Goal: Task Accomplishment & Management: Use online tool/utility

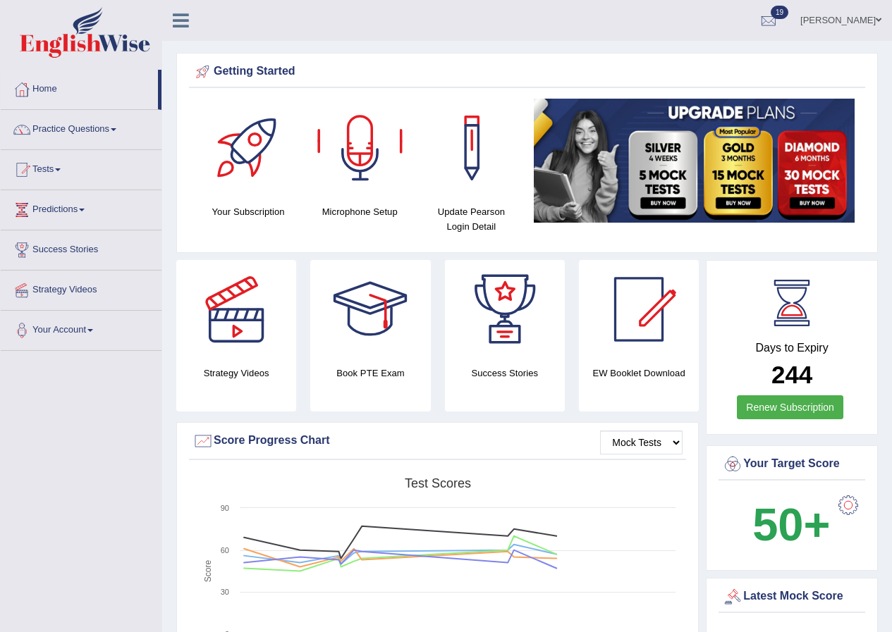
click at [861, 25] on link "Mohan sundaram" at bounding box center [841, 18] width 102 height 37
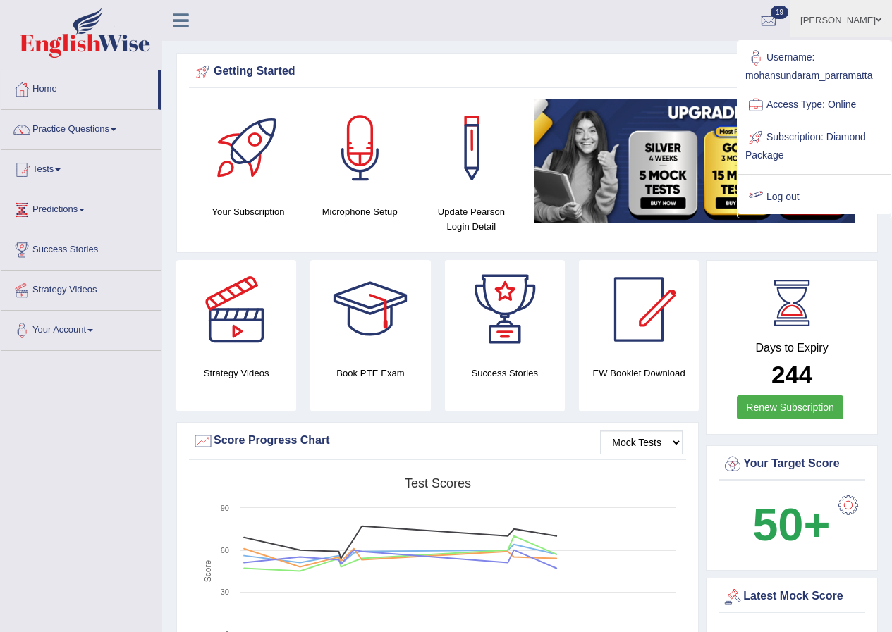
drag, startPoint x: 783, startPoint y: 193, endPoint x: 797, endPoint y: 192, distance: 14.2
click at [784, 193] on link "Log out" at bounding box center [814, 197] width 152 height 32
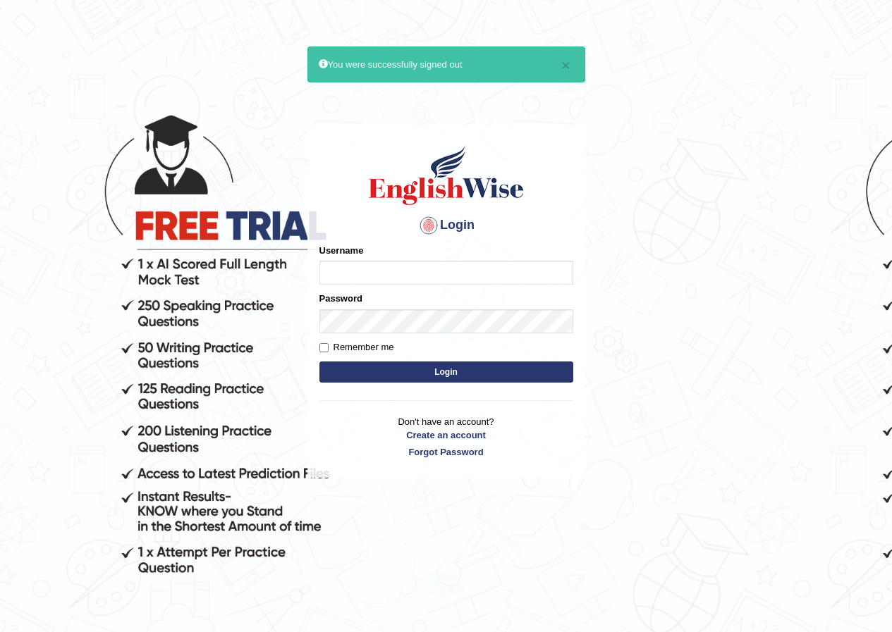
click at [329, 281] on input "Username" at bounding box center [446, 273] width 254 height 24
type input "neelamrani_"
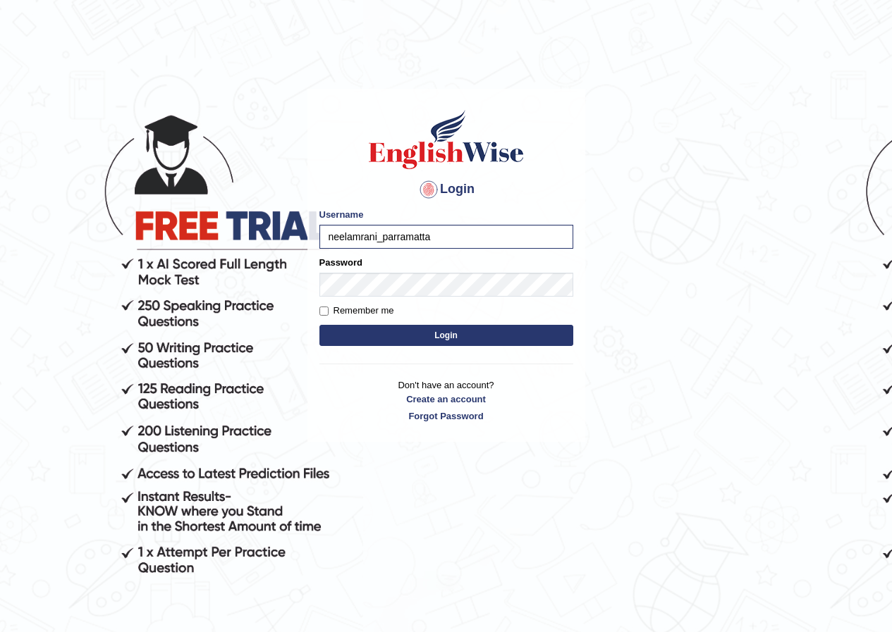
type input "neelamrani_parramatta"
click at [341, 331] on button "Login" at bounding box center [446, 335] width 254 height 21
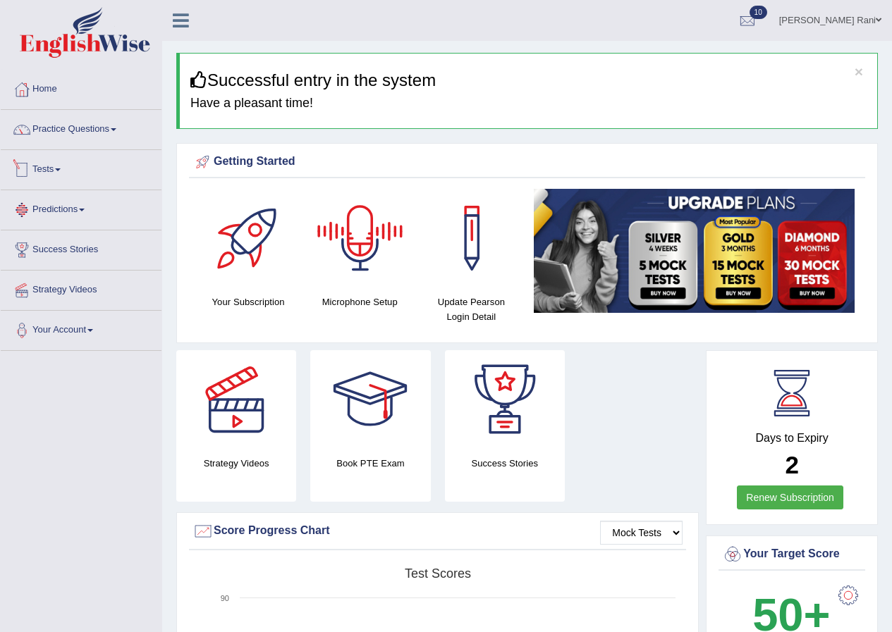
click at [49, 175] on link "Tests" at bounding box center [81, 167] width 161 height 35
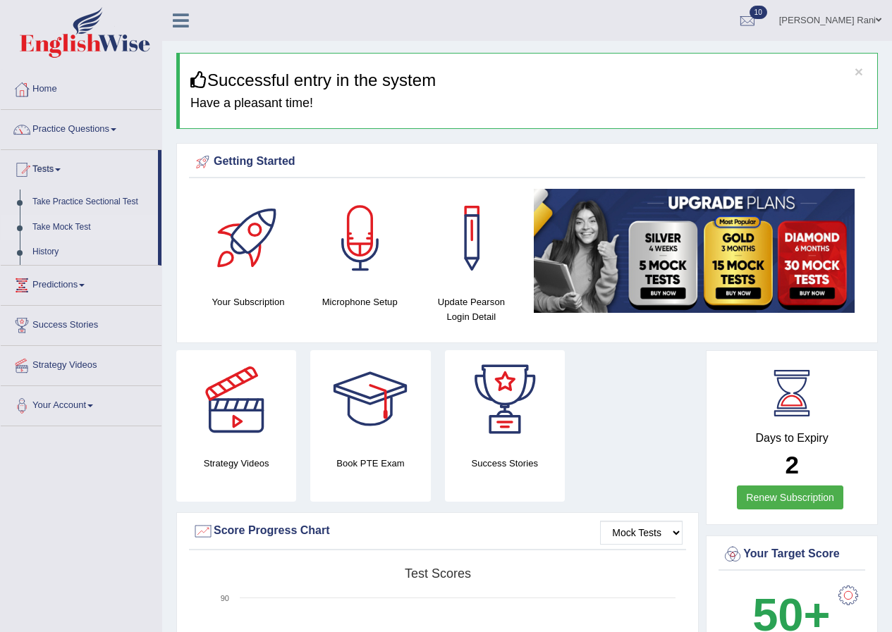
click at [70, 222] on link "Take Mock Test" at bounding box center [92, 227] width 132 height 25
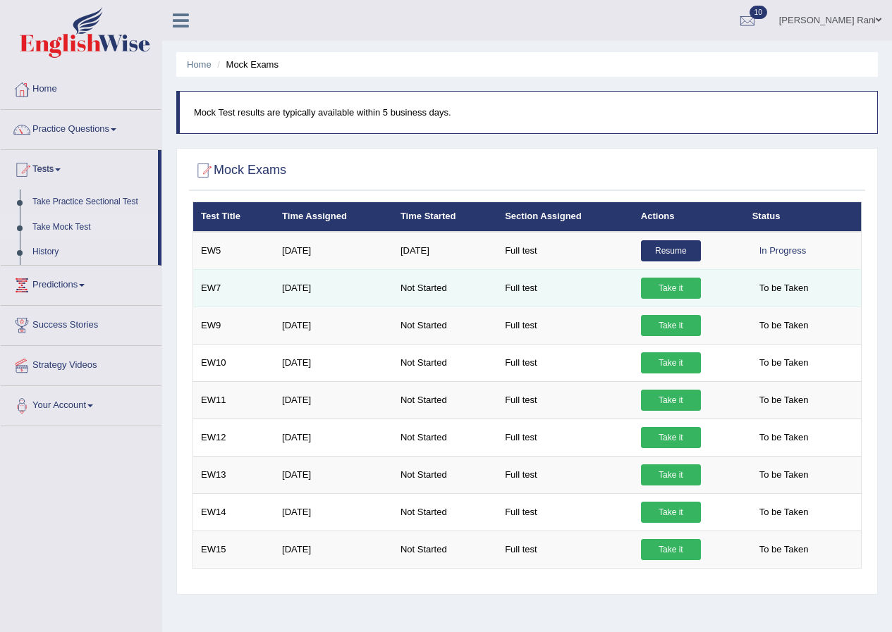
click at [677, 288] on link "Take it" at bounding box center [671, 288] width 60 height 21
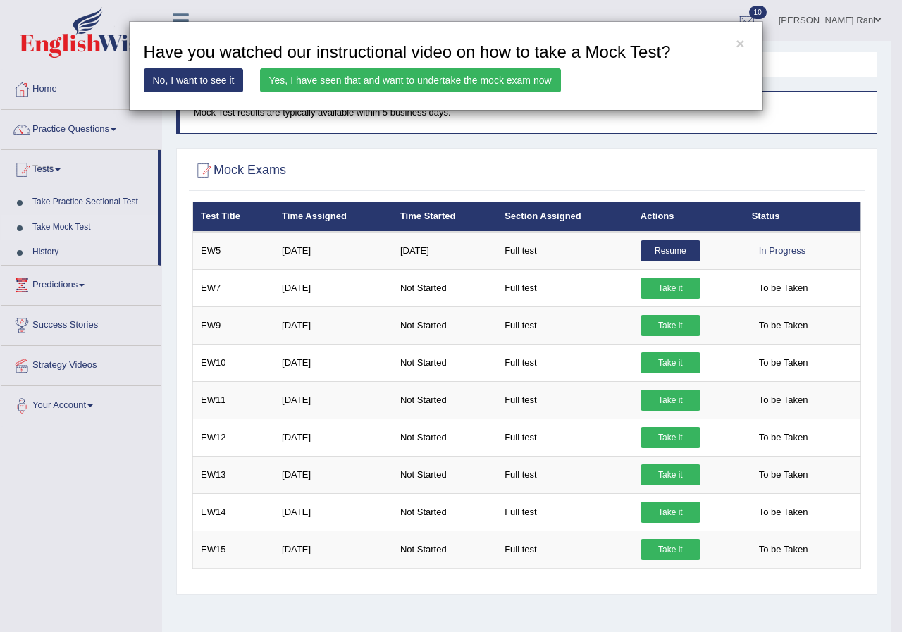
click at [508, 76] on link "Yes, I have seen that and want to undertake the mock exam now" at bounding box center [410, 80] width 301 height 24
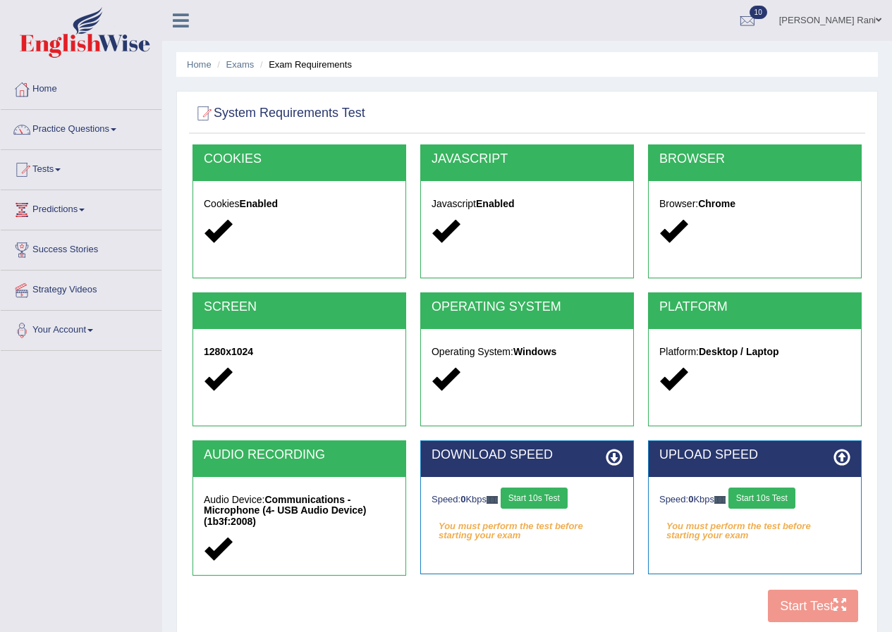
click at [550, 496] on button "Start 10s Test" at bounding box center [534, 498] width 67 height 21
click at [752, 501] on button "Start 10s Test" at bounding box center [761, 498] width 67 height 21
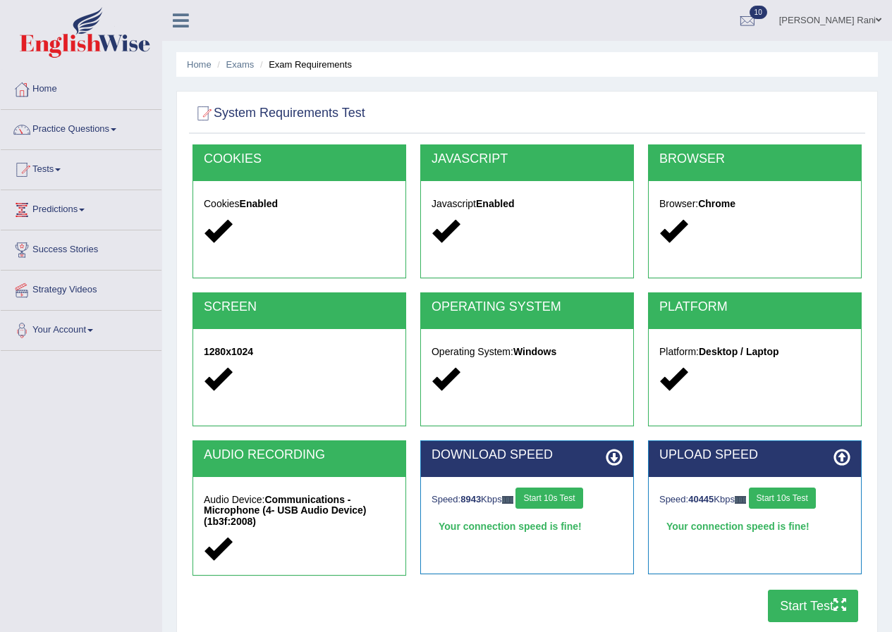
click at [794, 606] on button "Start Test" at bounding box center [813, 606] width 90 height 32
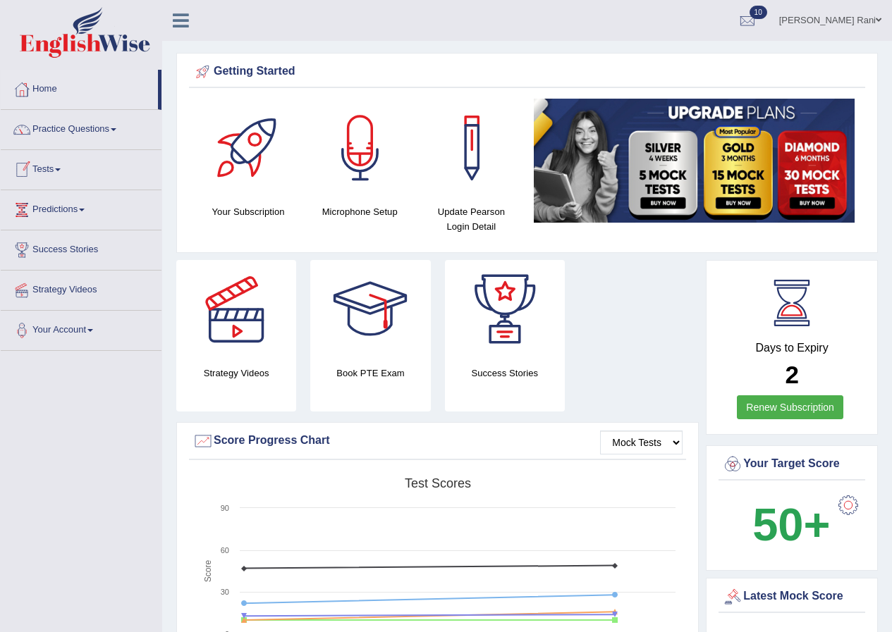
click at [80, 172] on link "Tests" at bounding box center [81, 167] width 161 height 35
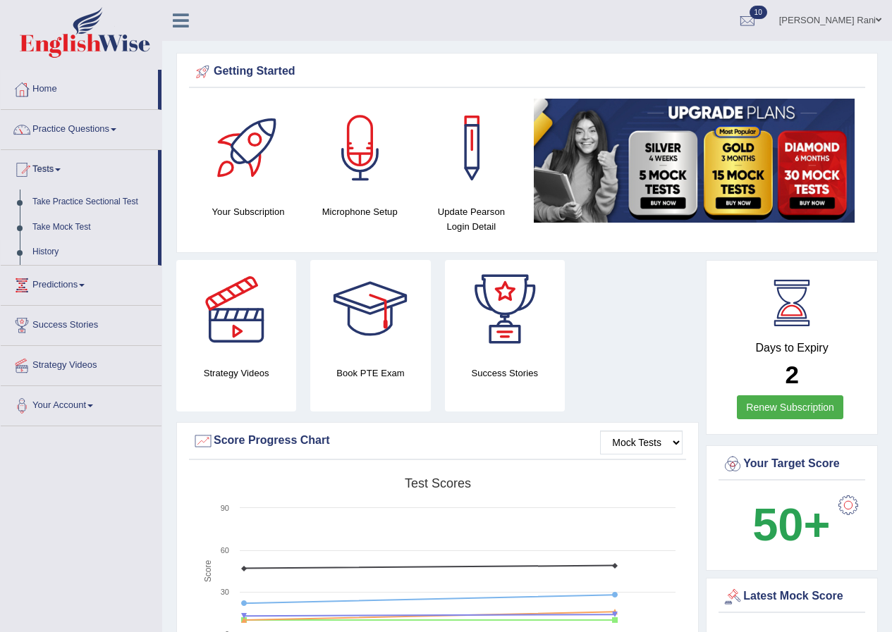
click at [61, 252] on link "History" at bounding box center [92, 252] width 132 height 25
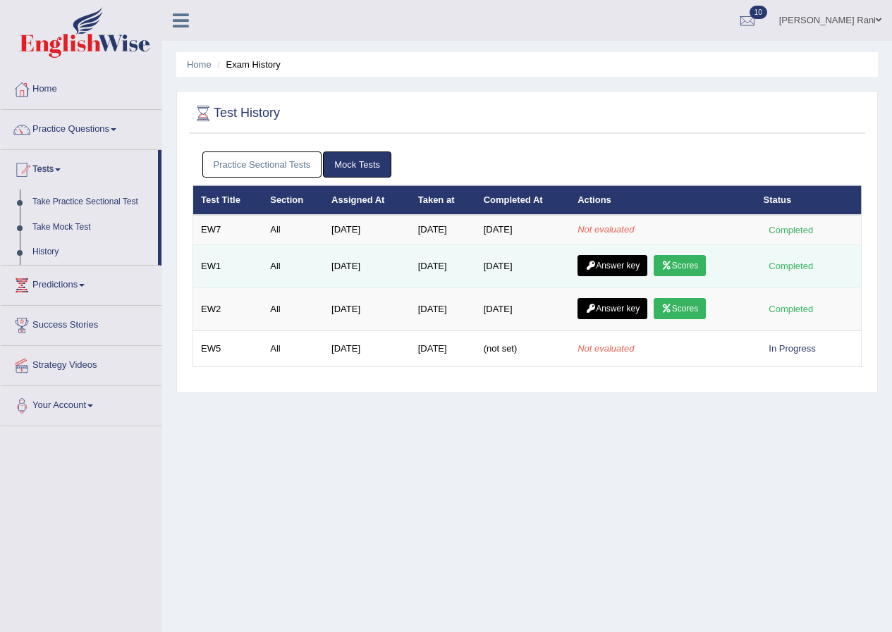
click at [694, 260] on link "Scores" at bounding box center [680, 265] width 52 height 21
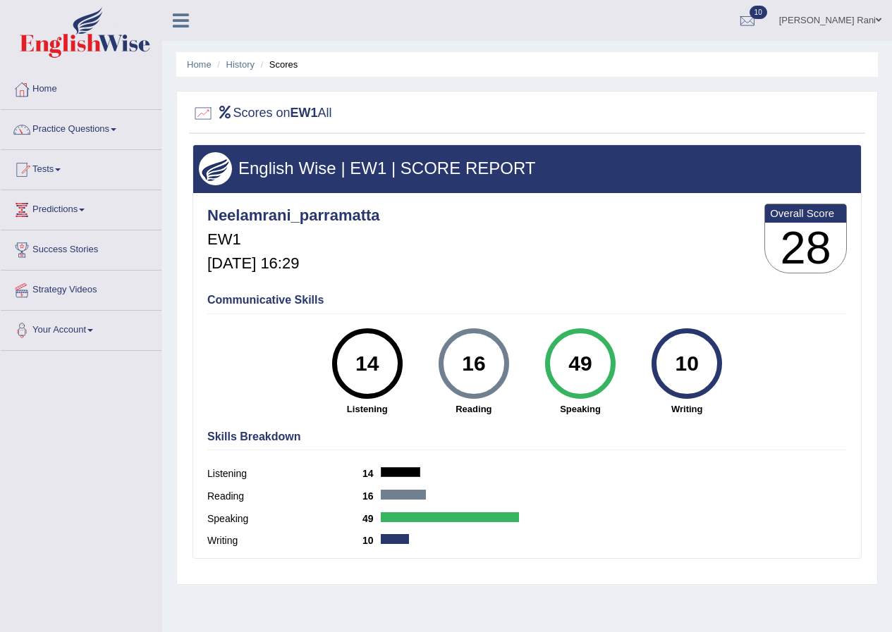
click at [55, 435] on div "Toggle navigation Home Practice Questions Speaking Practice Read Aloud Repeat S…" at bounding box center [446, 366] width 892 height 733
click at [40, 543] on div "Toggle navigation Home Practice Questions Speaking Practice Read Aloud Repeat S…" at bounding box center [446, 366] width 892 height 733
